Goal: Task Accomplishment & Management: Manage account settings

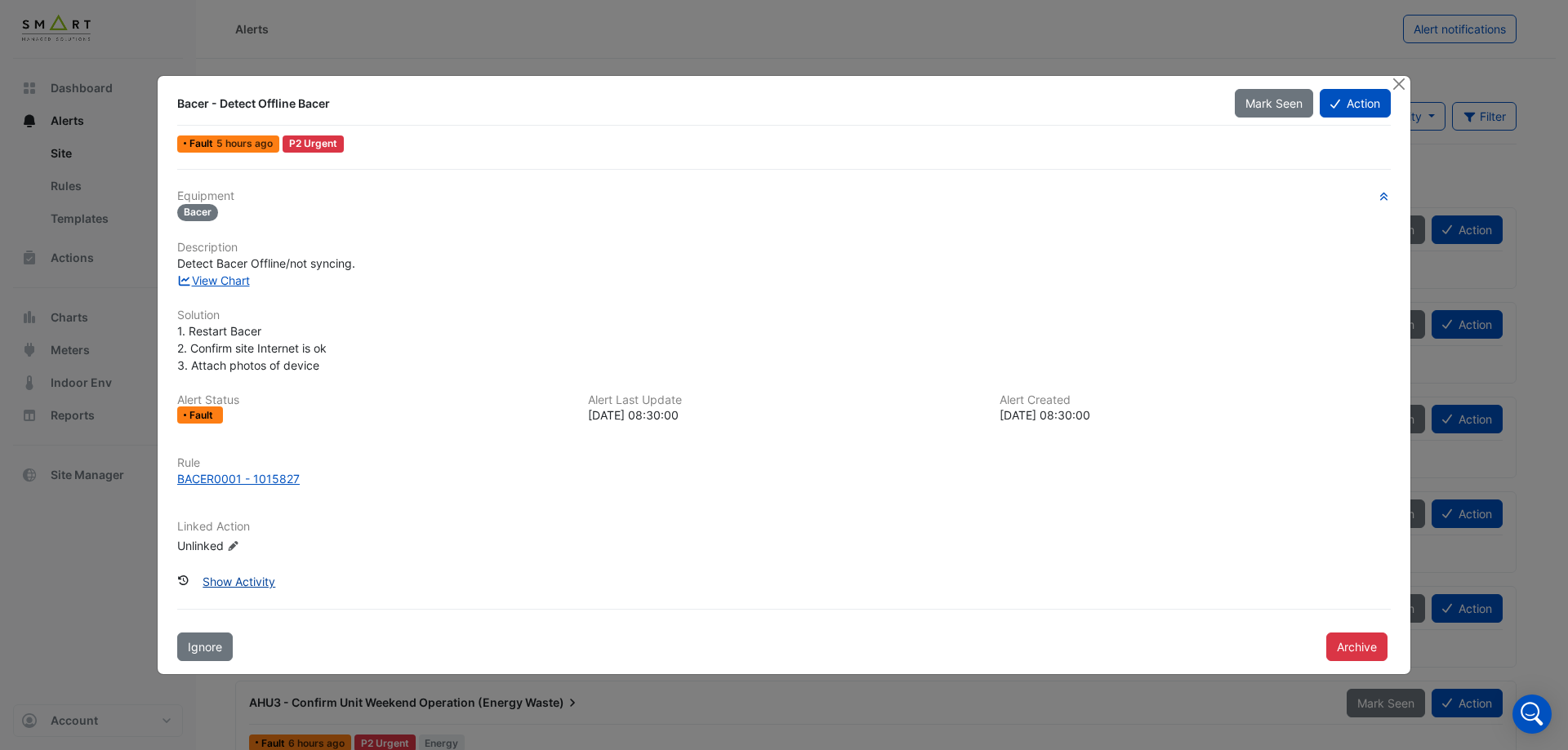
click at [244, 569] on button "Show Activity" at bounding box center [239, 581] width 94 height 28
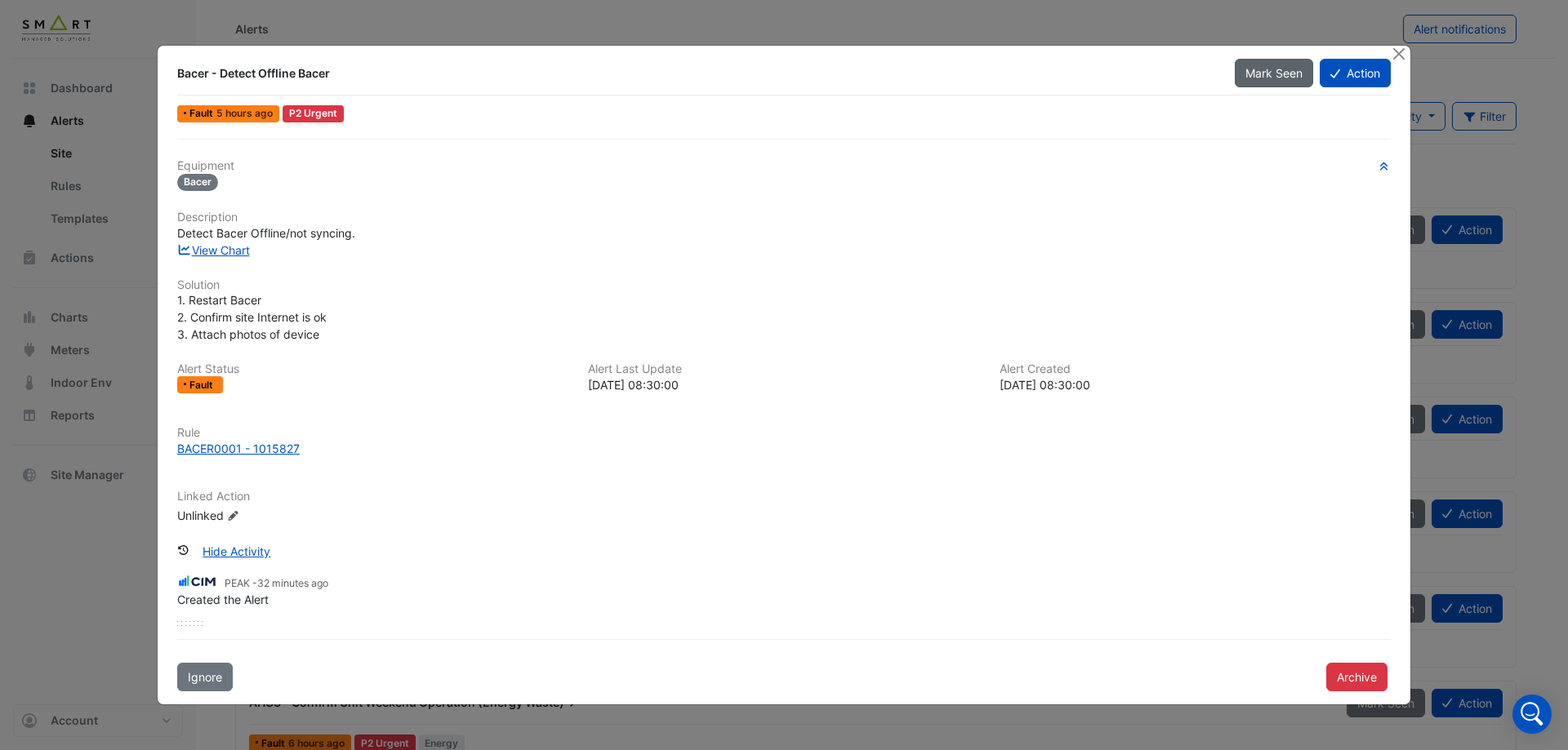
click at [1303, 72] on button "Mark Seen" at bounding box center [1274, 73] width 78 height 28
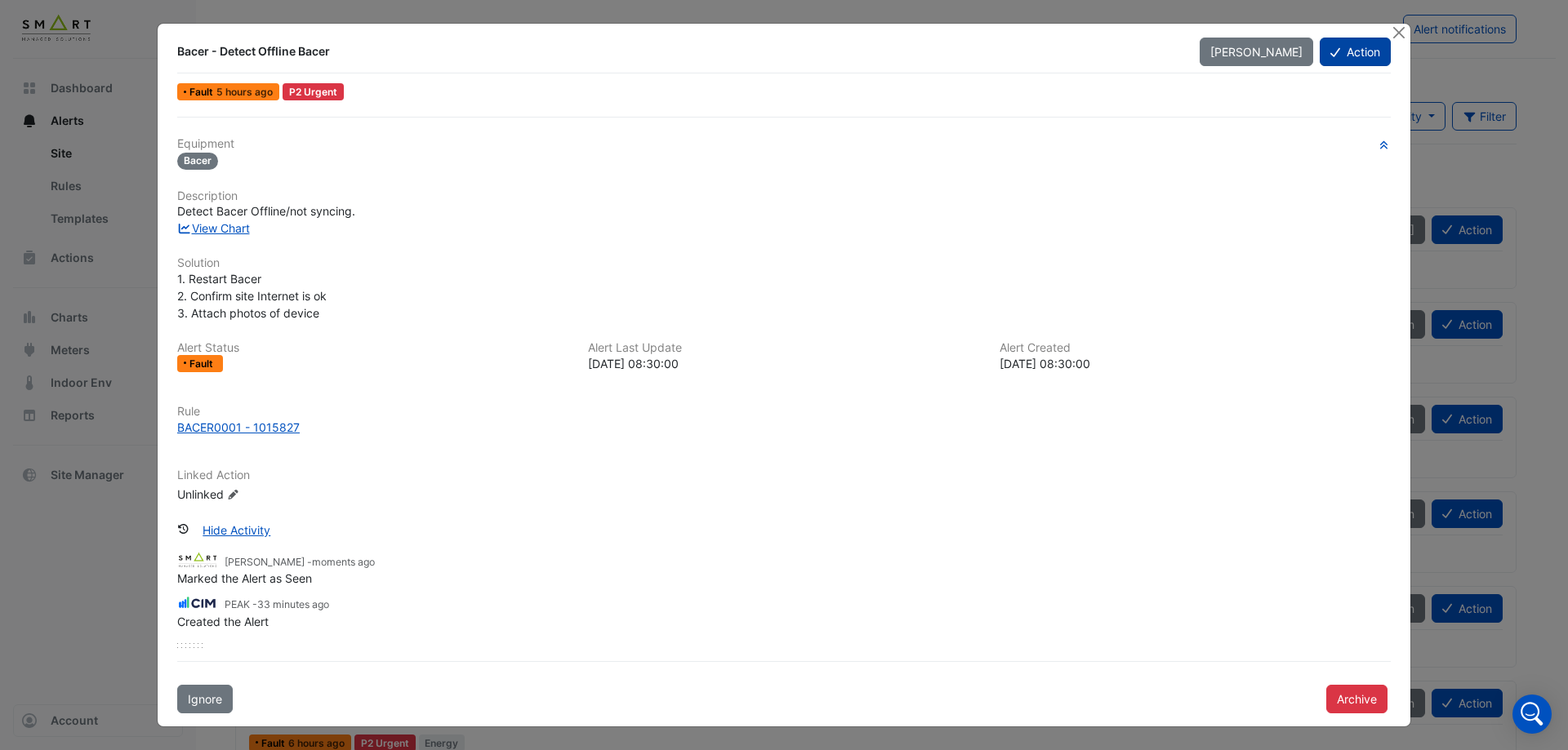
click at [1341, 53] on button "Action" at bounding box center [1354, 52] width 71 height 28
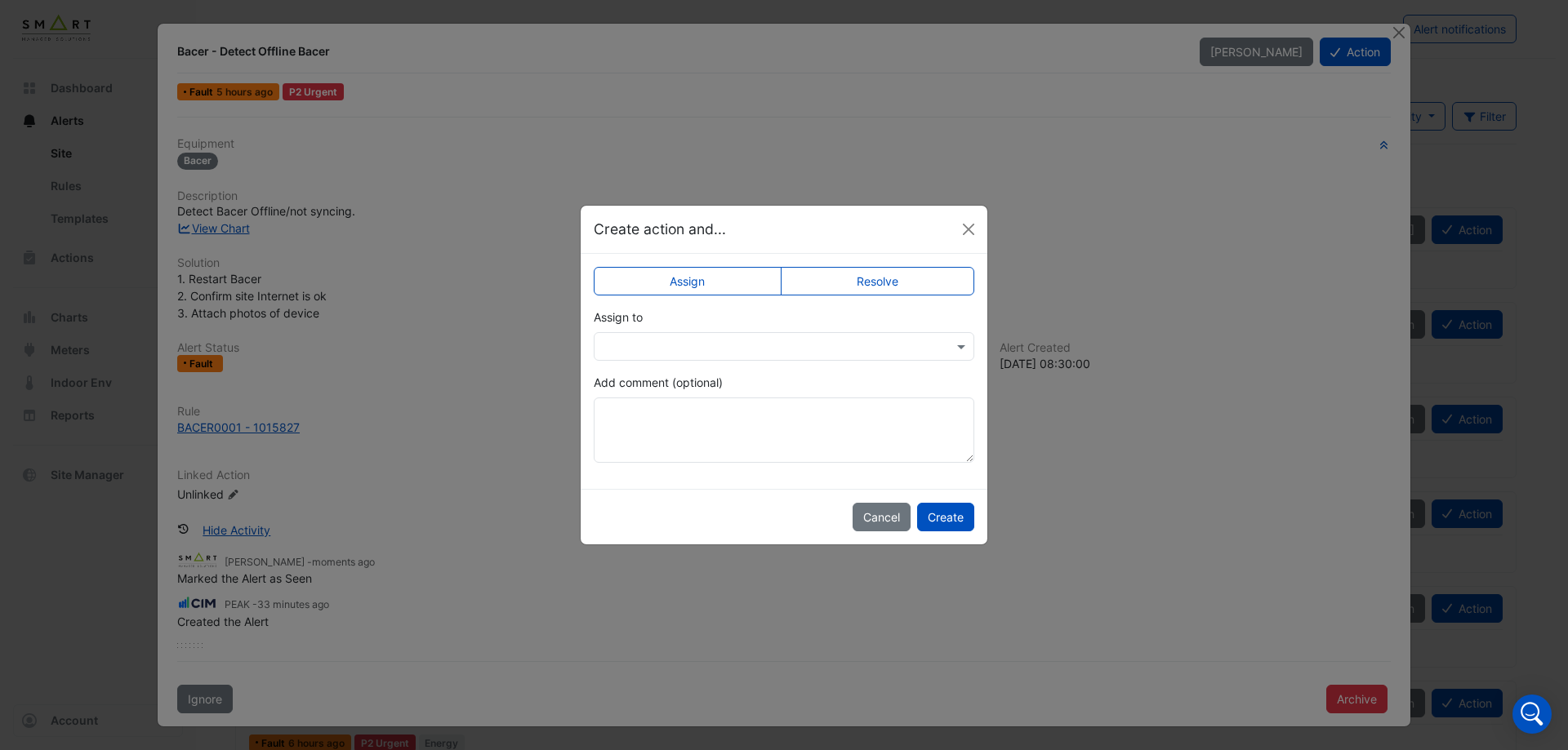
click at [934, 270] on label "Resolve" at bounding box center [878, 281] width 195 height 28
click at [952, 343] on div at bounding box center [784, 346] width 378 height 19
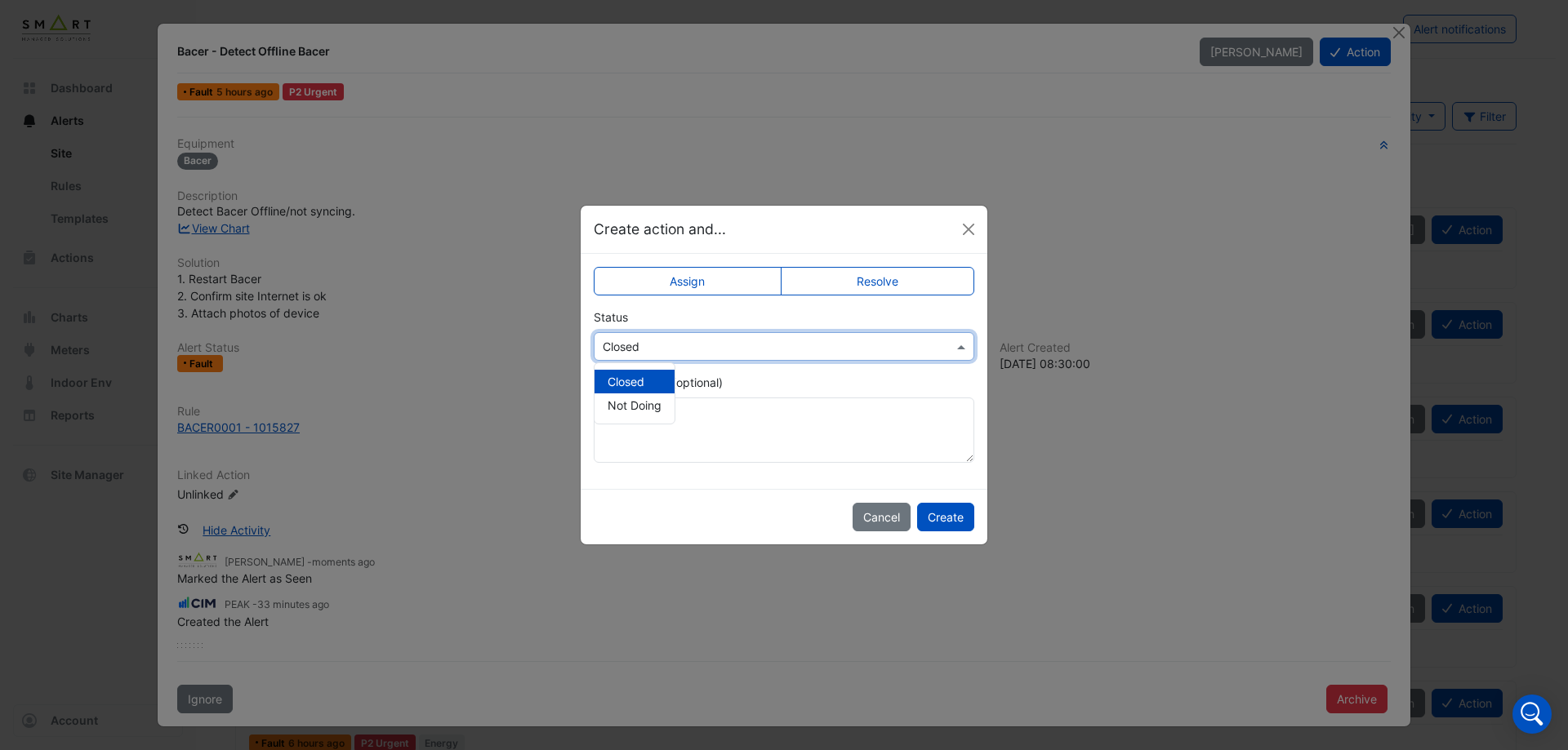
click at [952, 343] on div at bounding box center [784, 346] width 378 height 19
click at [871, 519] on button "Cancel" at bounding box center [882, 517] width 58 height 28
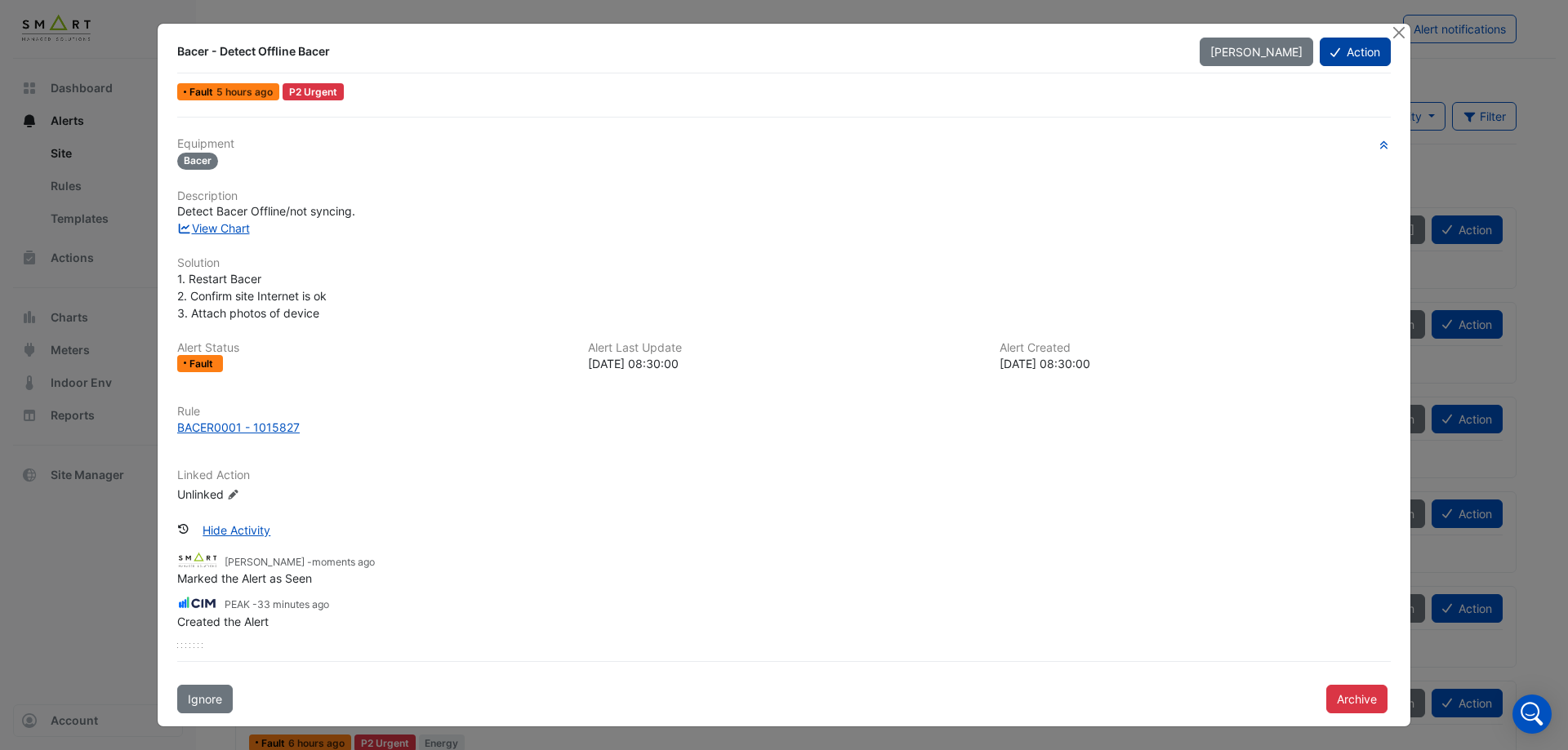
click at [1358, 56] on button "Action" at bounding box center [1354, 52] width 71 height 28
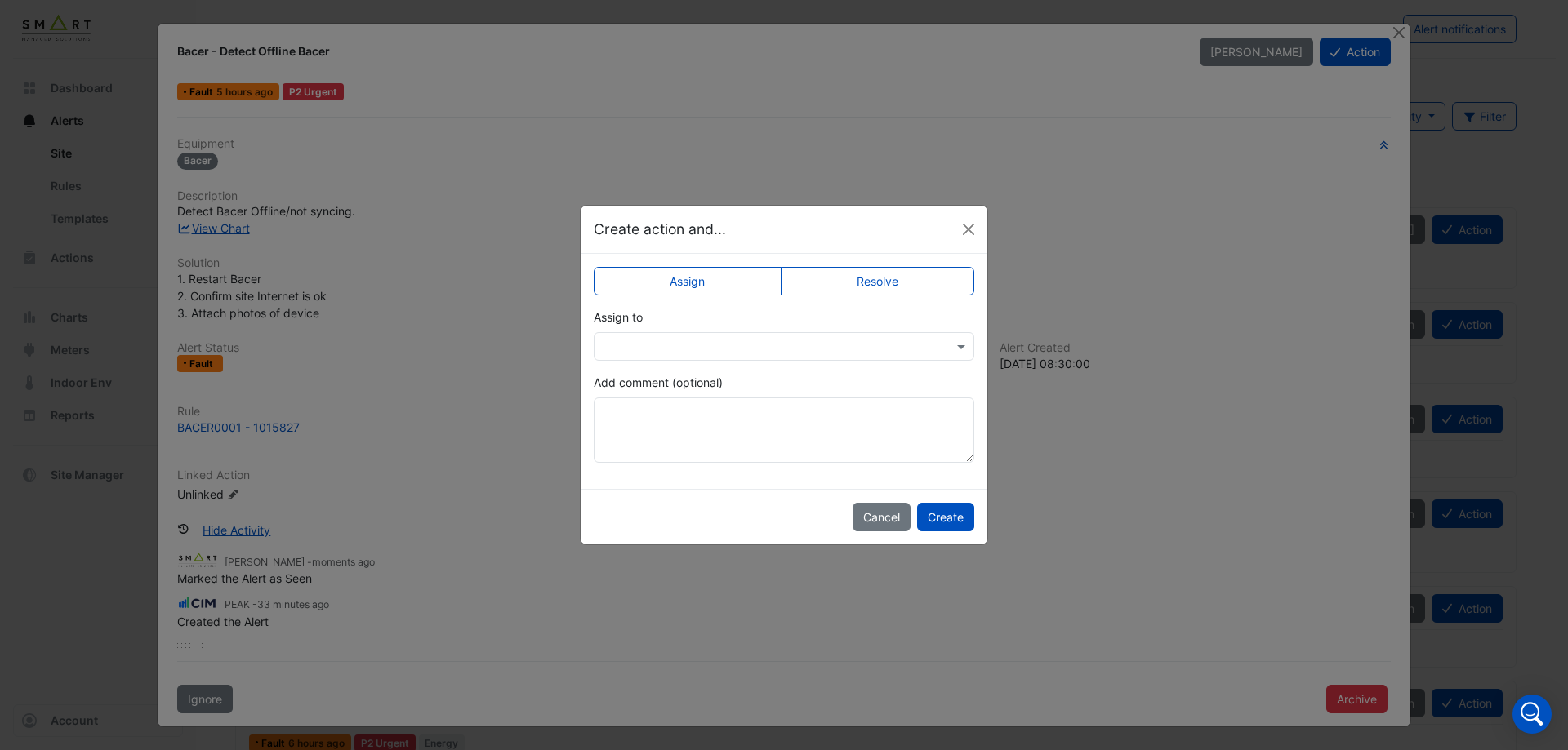
click at [863, 348] on input "text" at bounding box center [767, 347] width 330 height 17
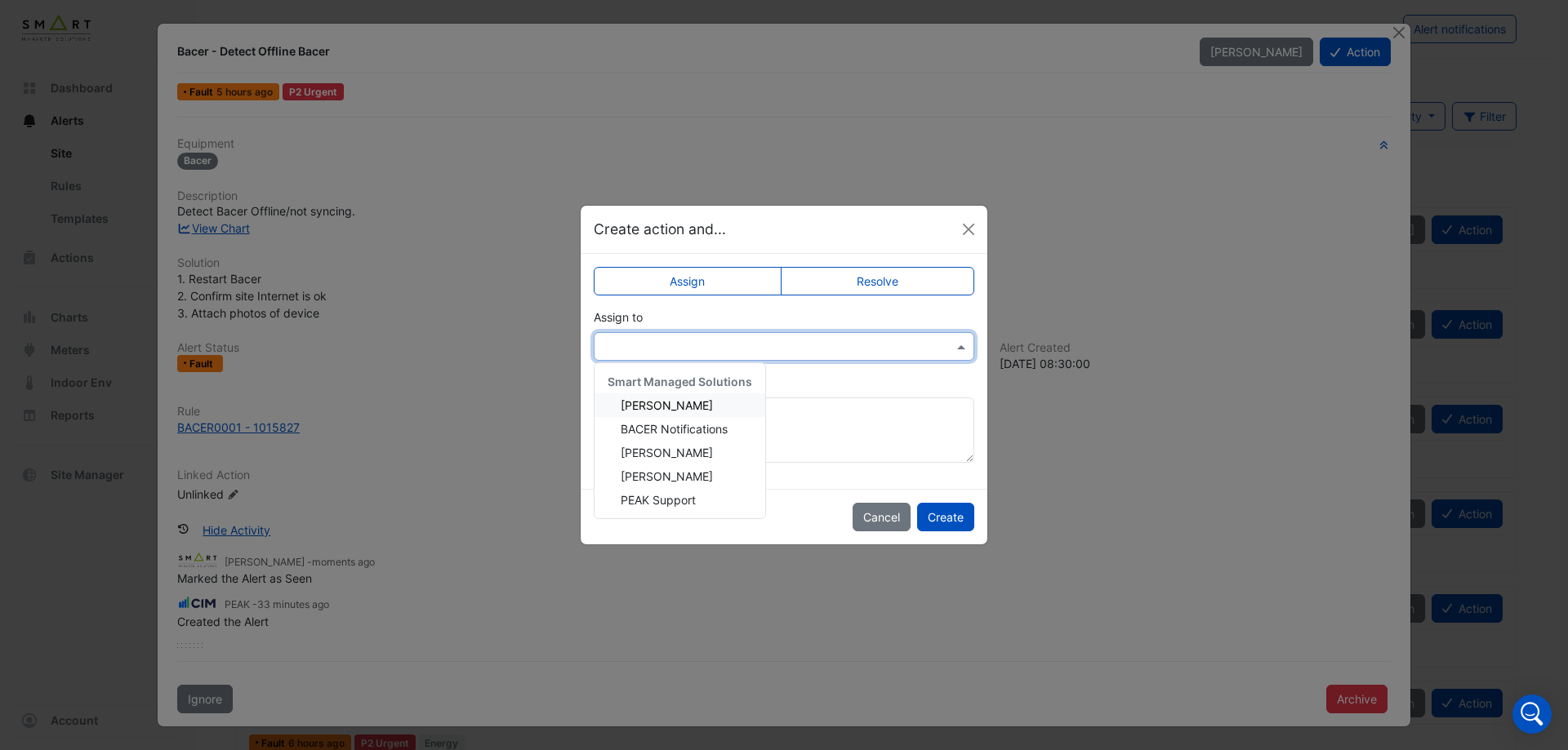
click at [863, 348] on input "text" at bounding box center [767, 347] width 330 height 17
click at [1261, 374] on ngb-modal-window "Create action and... Assign Resolve Assign to Smart Managed Solutions Adrien Ja…" at bounding box center [784, 375] width 1568 height 750
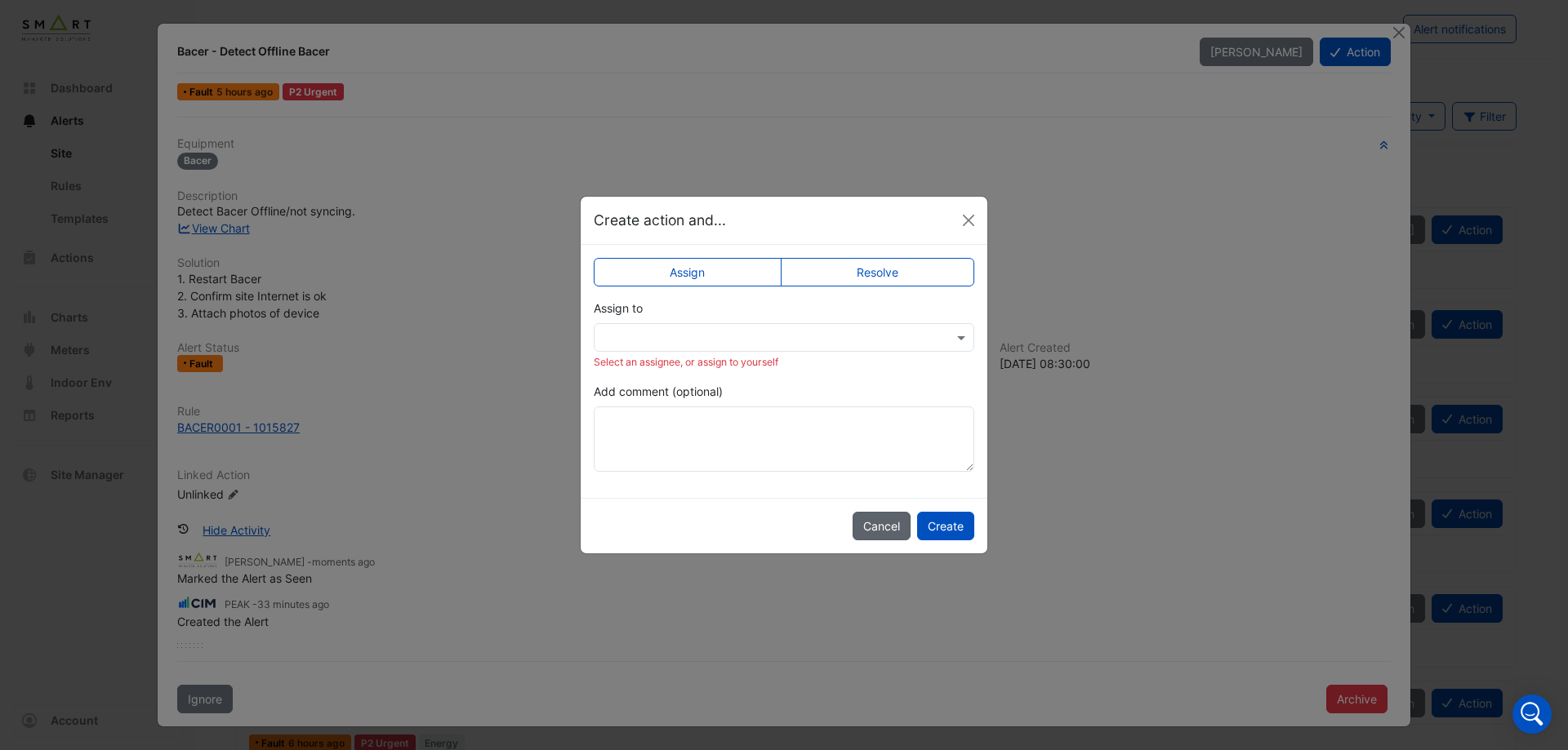
click at [883, 525] on button "Cancel" at bounding box center [882, 525] width 58 height 28
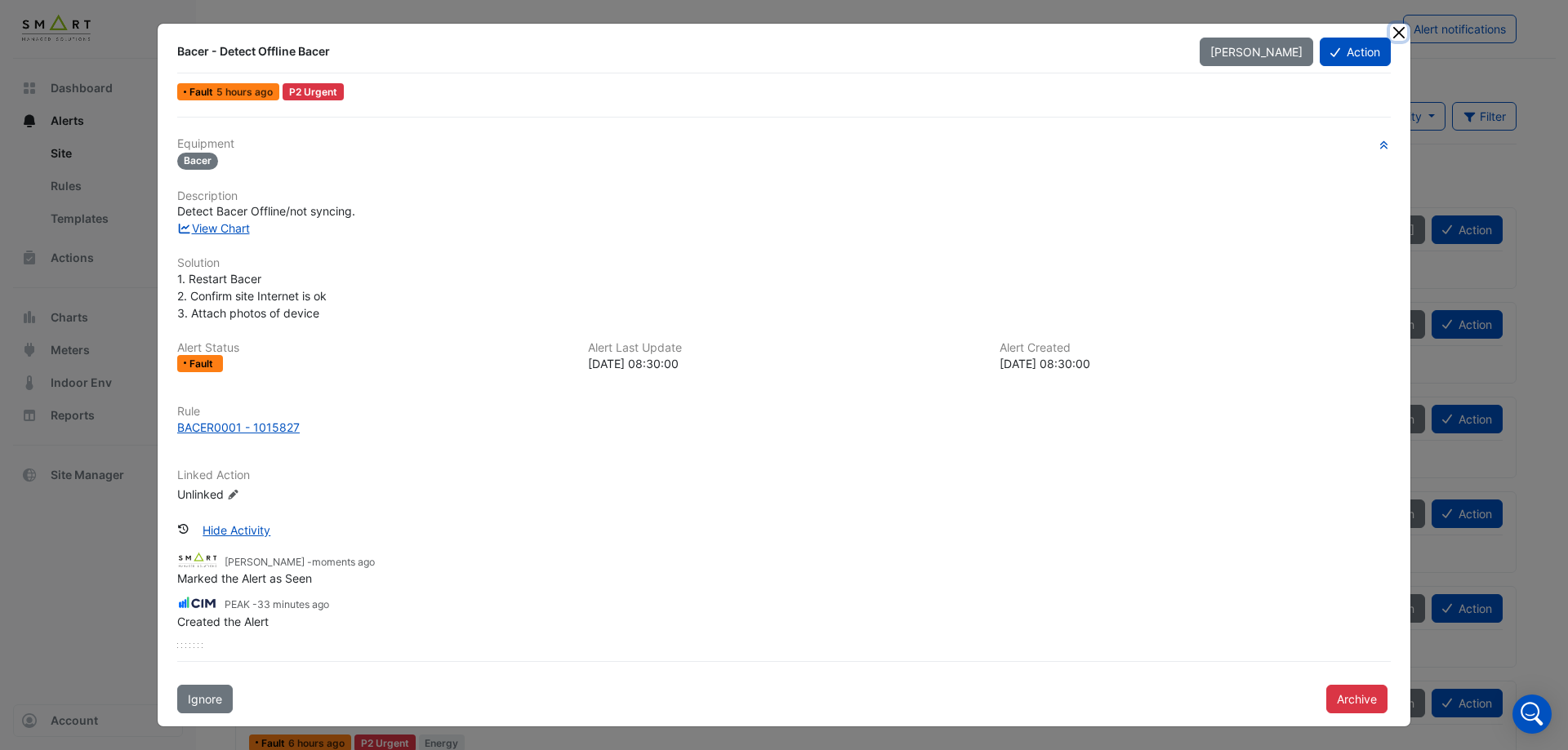
click at [1402, 32] on button "Close" at bounding box center [1398, 32] width 17 height 17
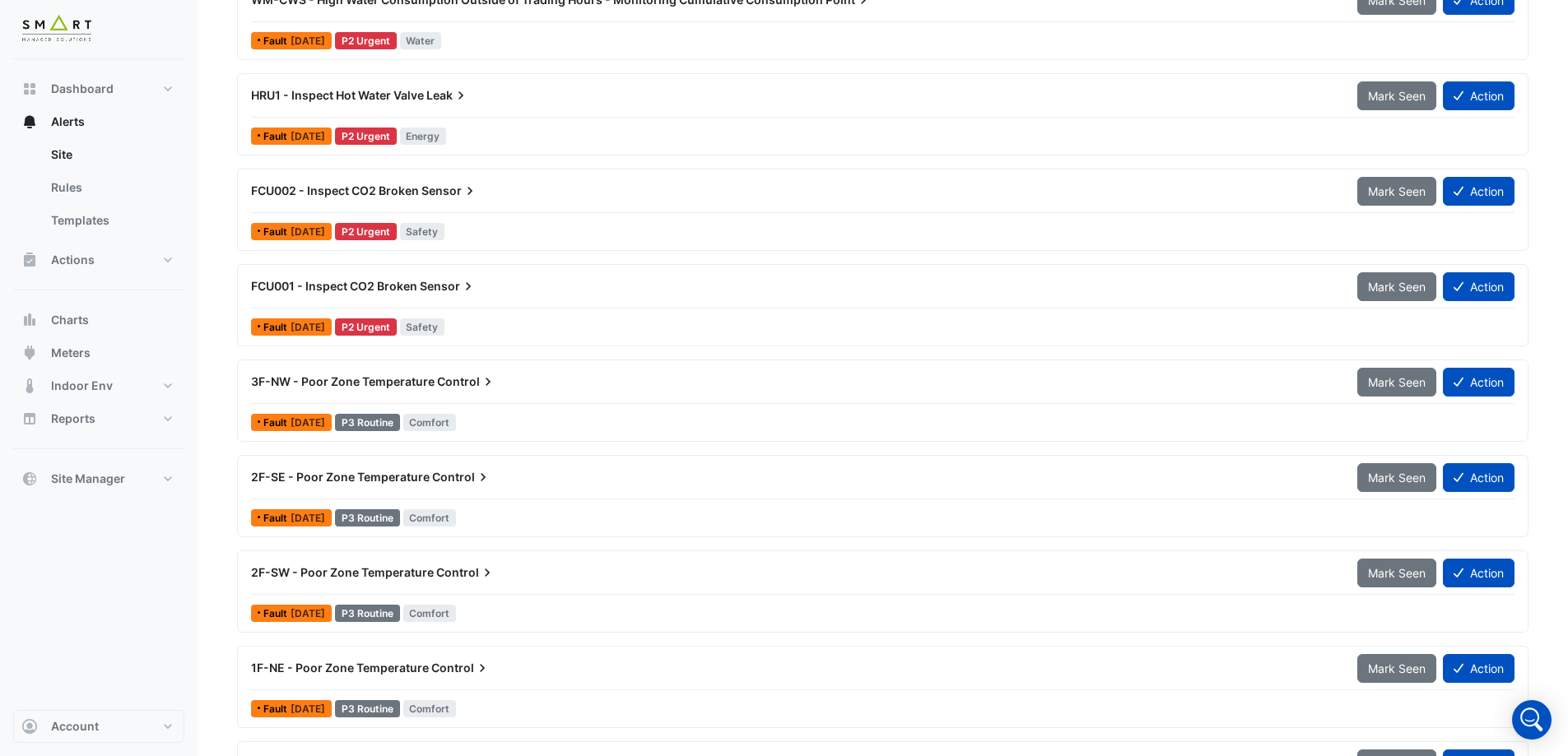
scroll to position [1975, 0]
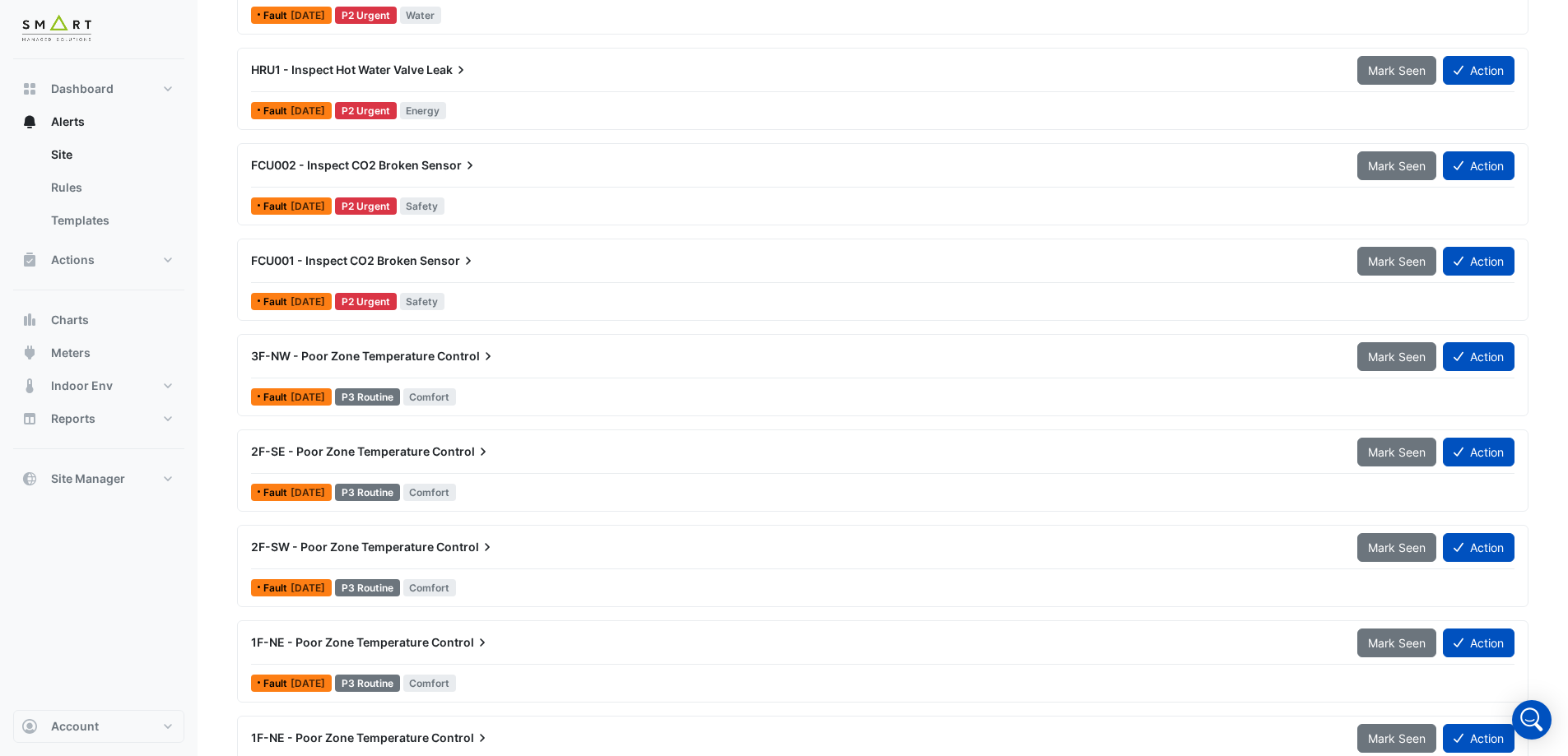
click at [72, 31] on img at bounding box center [57, 29] width 74 height 33
